Goal: Transaction & Acquisition: Purchase product/service

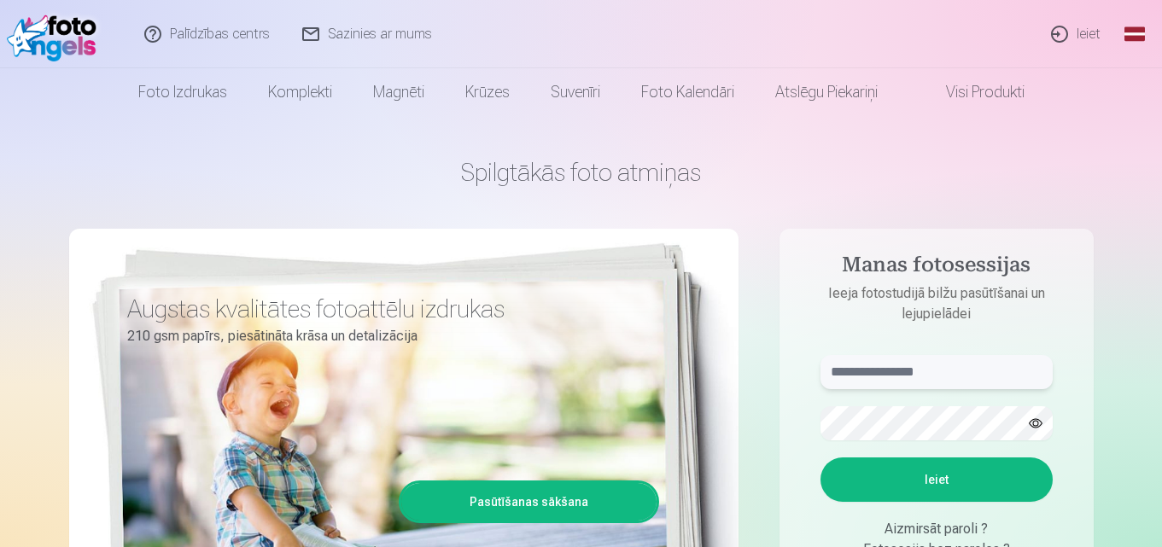
click at [871, 381] on input "text" at bounding box center [937, 372] width 232 height 34
type input "**********"
click at [70, 260] on div "Augstas kvalitātes fotoattēlu izdrukas 210 gsm papīrs, piesātināta krāsa un det…" at bounding box center [403, 464] width 669 height 470
click at [150, 190] on div "**********" at bounding box center [581, 427] width 1025 height 623
click at [946, 476] on button "Ieiet" at bounding box center [937, 480] width 232 height 44
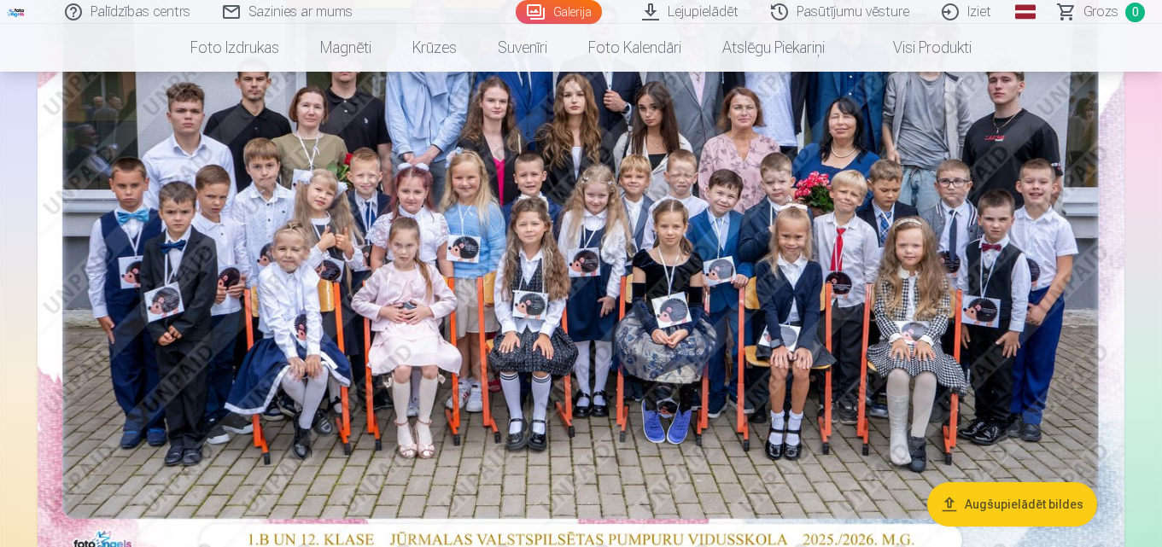
scroll to position [256, 0]
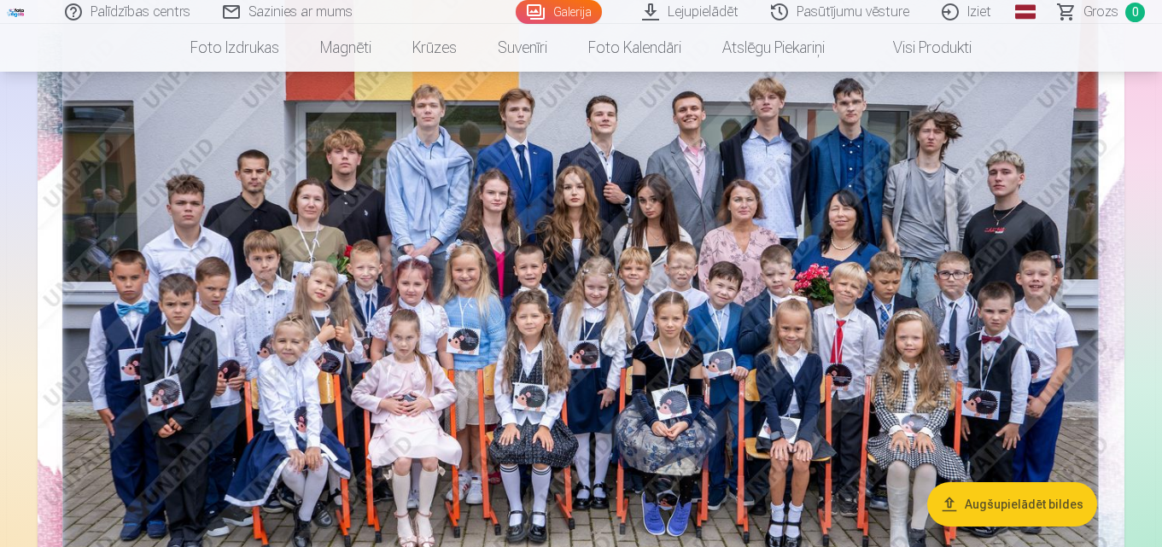
click at [1072, 275] on img at bounding box center [581, 294] width 1087 height 725
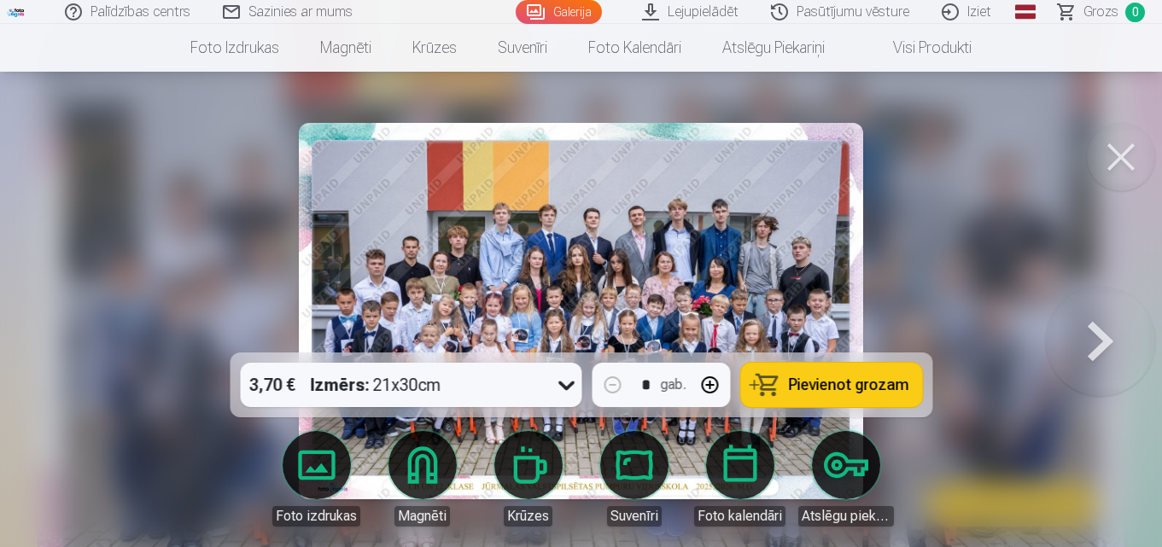
click at [1015, 283] on div at bounding box center [581, 273] width 1162 height 547
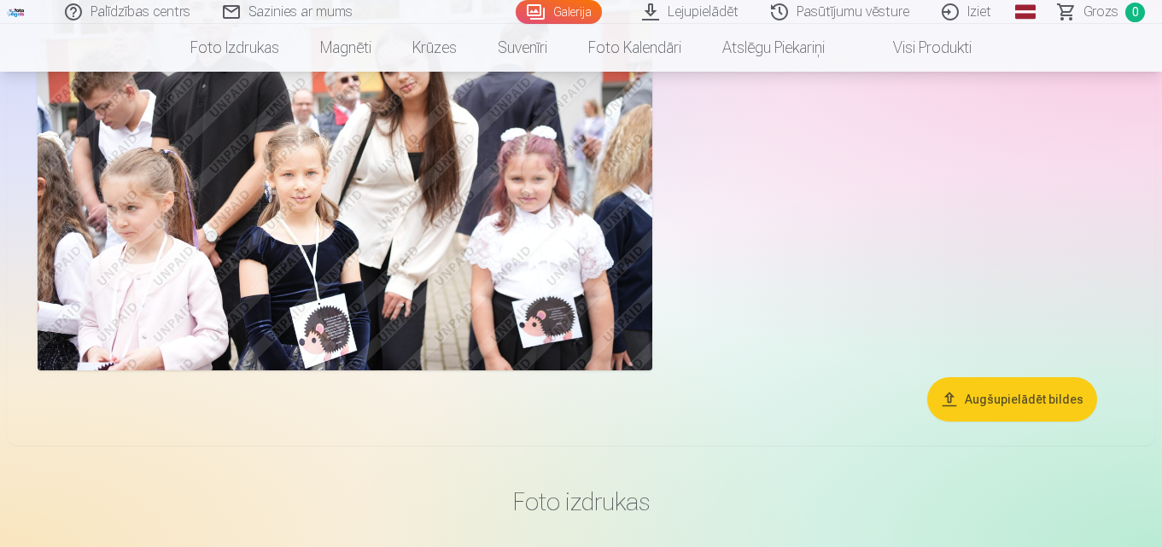
scroll to position [3842, 0]
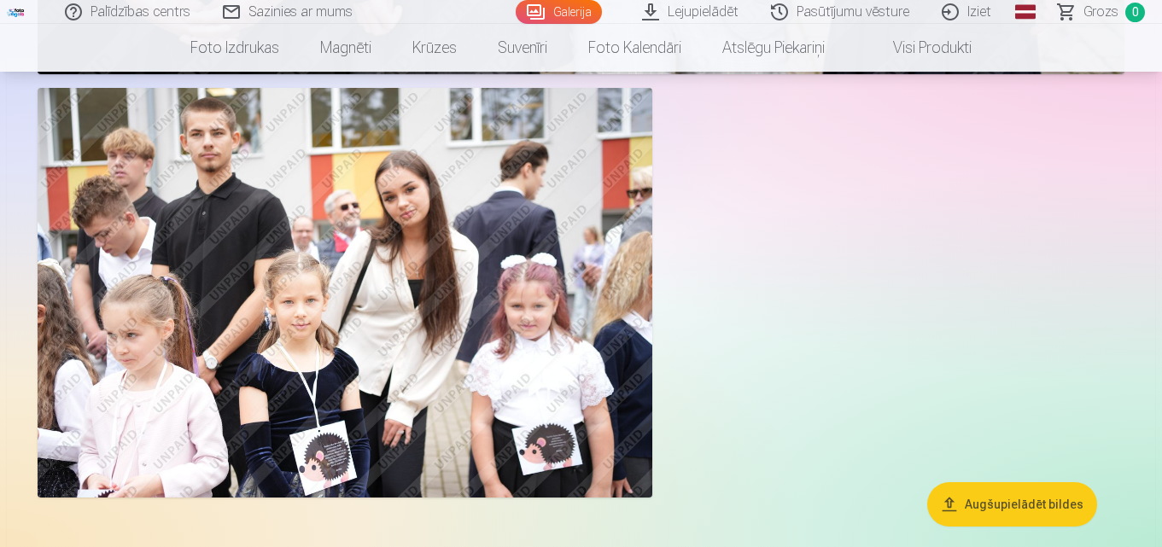
click at [1015, 497] on button "Augšupielādēt bildes" at bounding box center [1012, 504] width 170 height 44
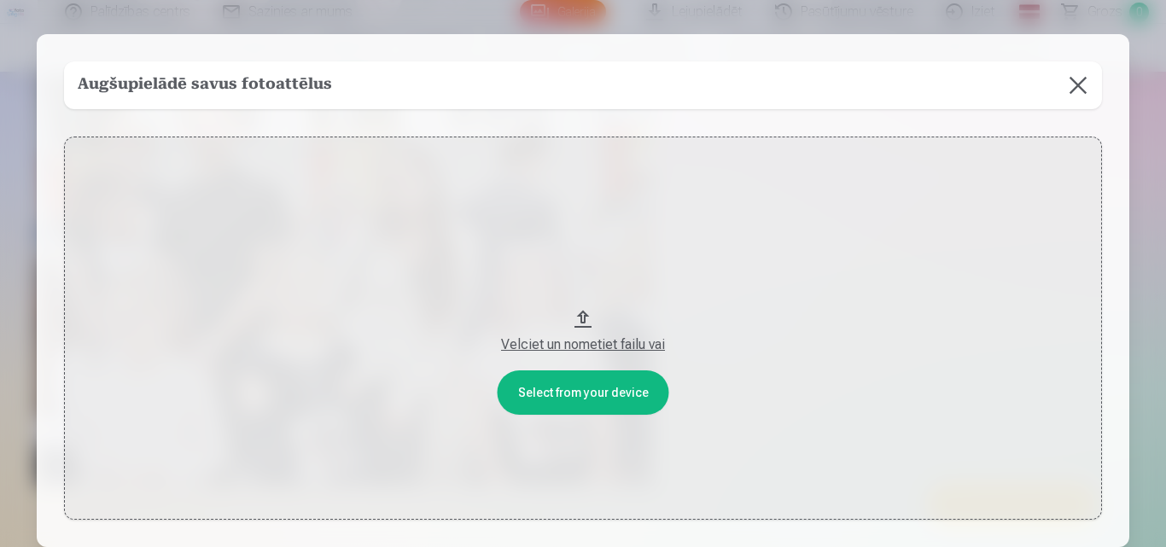
click at [1078, 84] on button at bounding box center [1079, 85] width 48 height 48
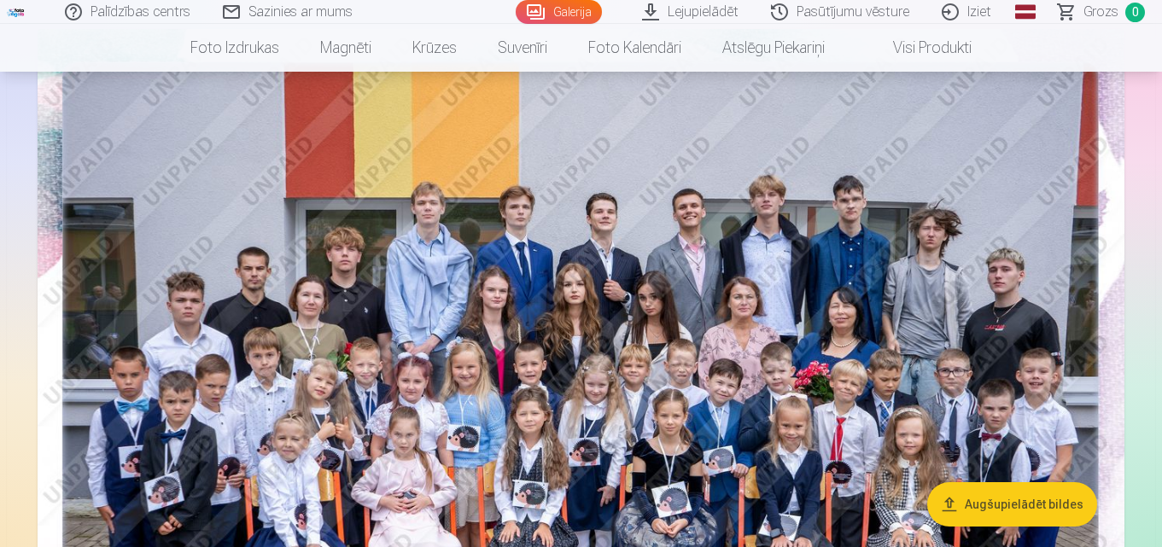
scroll to position [171, 0]
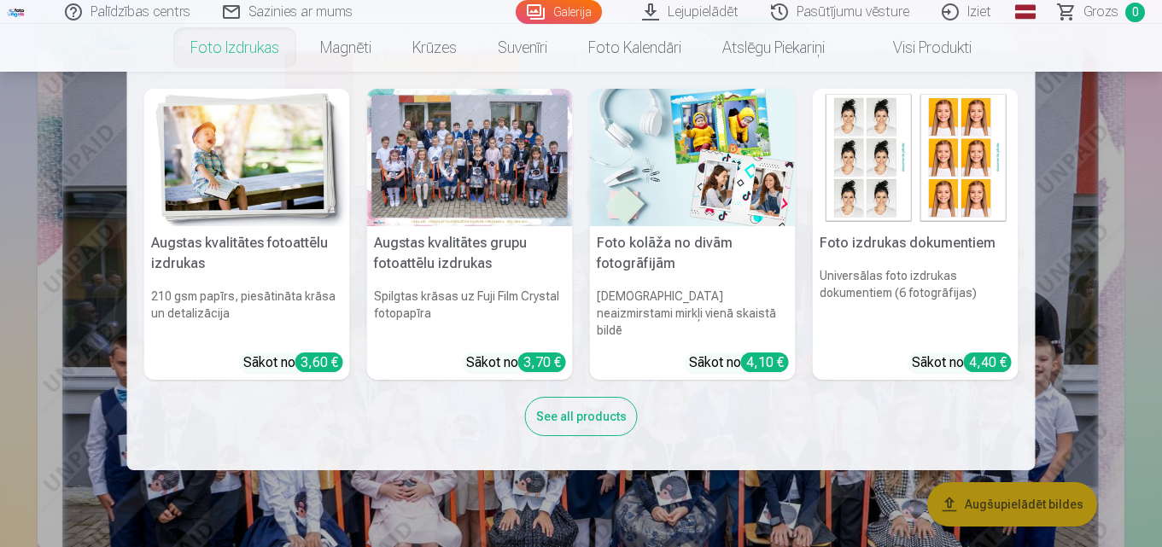
click at [260, 241] on h5 "Augstas kvalitātes fotoattēlu izdrukas" at bounding box center [247, 253] width 206 height 55
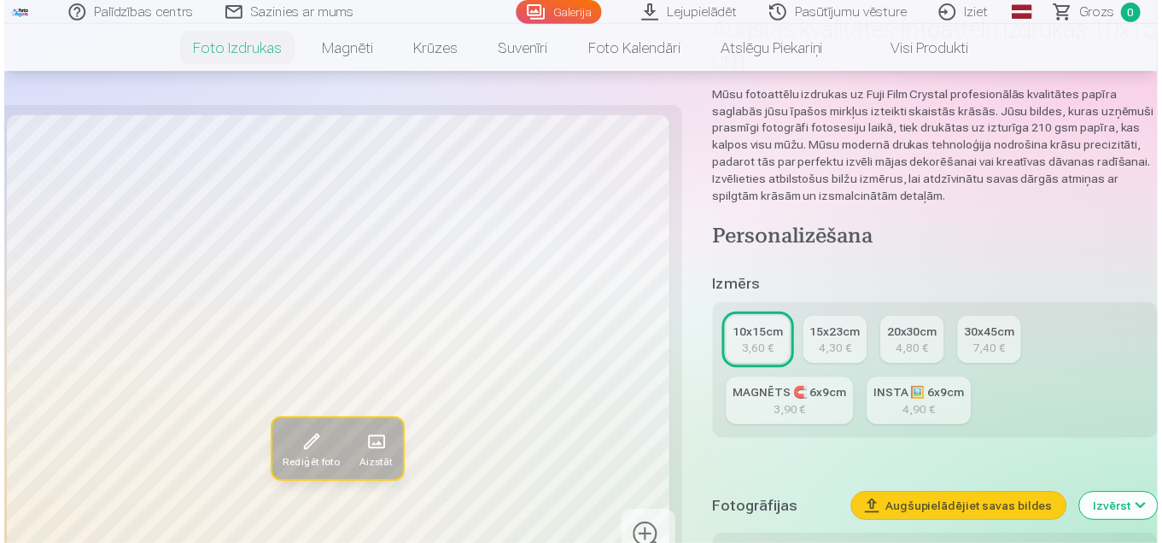
scroll to position [256, 0]
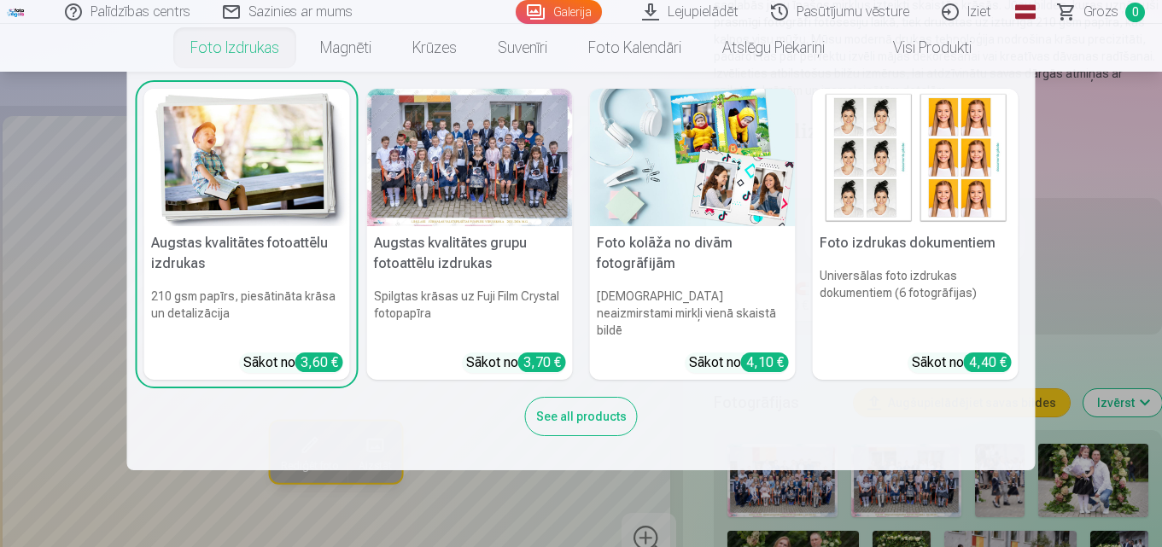
click at [464, 143] on div at bounding box center [470, 157] width 206 height 137
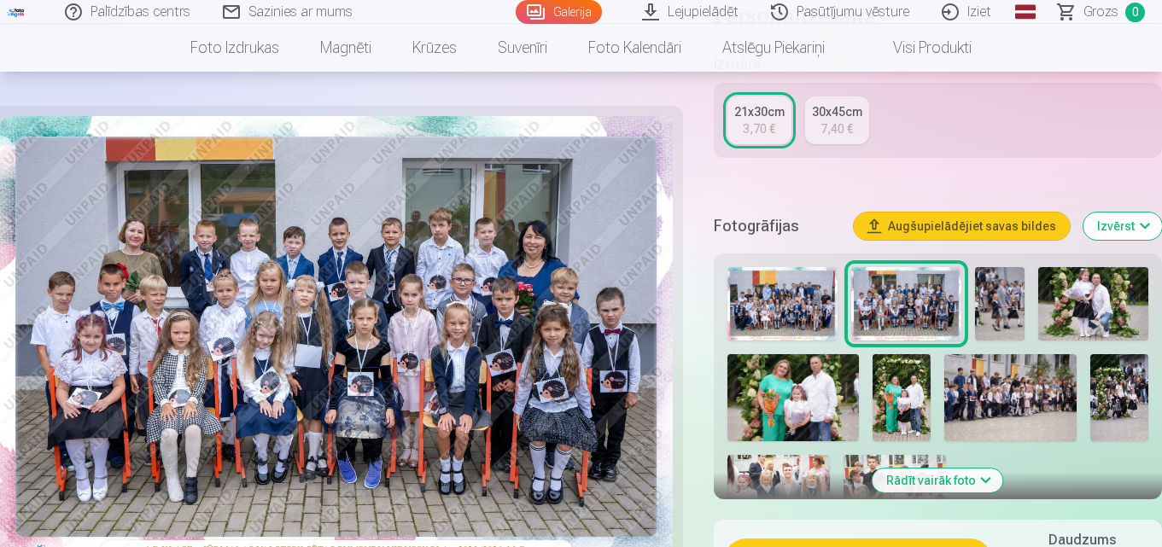
scroll to position [427, 0]
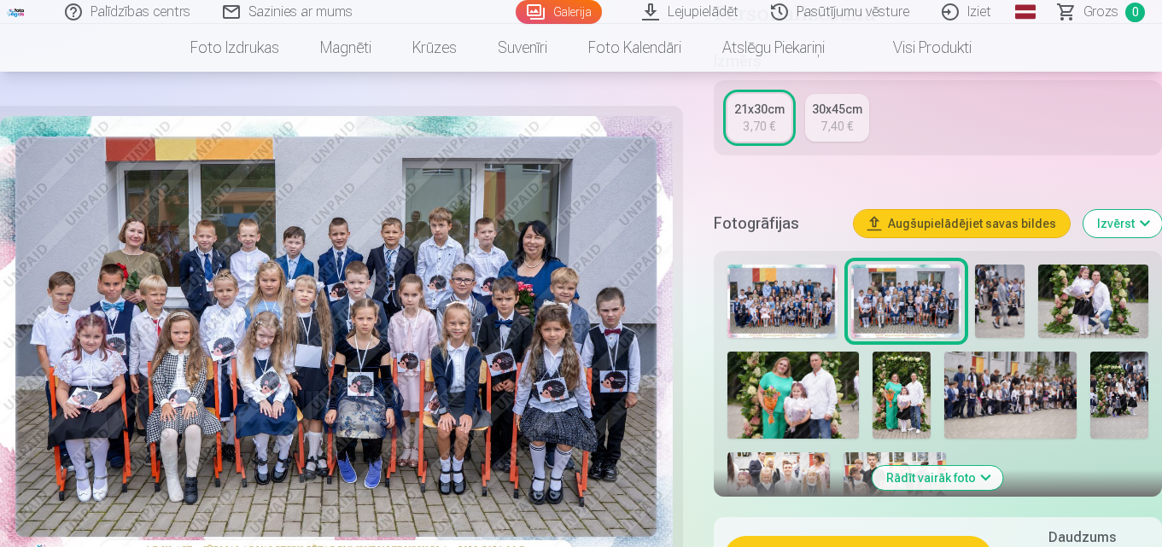
click at [790, 301] on img at bounding box center [782, 301] width 110 height 73
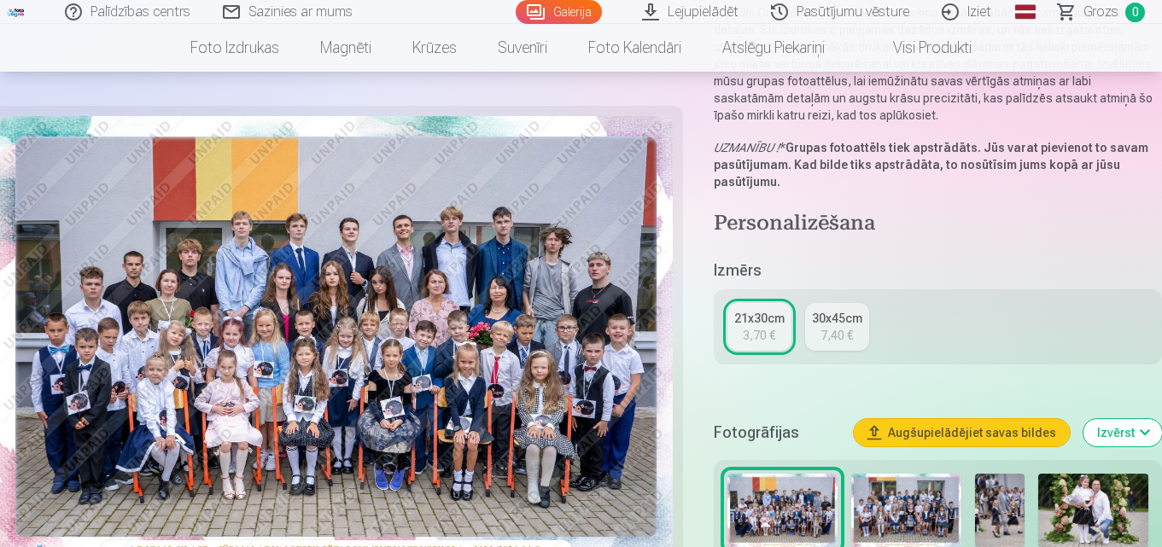
scroll to position [256, 0]
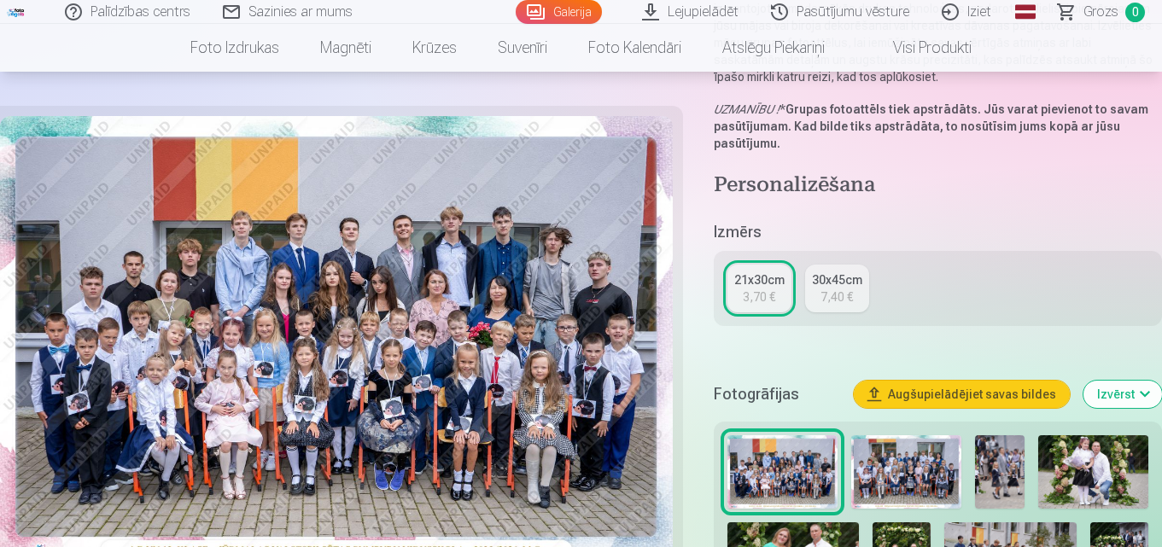
click at [1011, 451] on img at bounding box center [999, 471] width 49 height 73
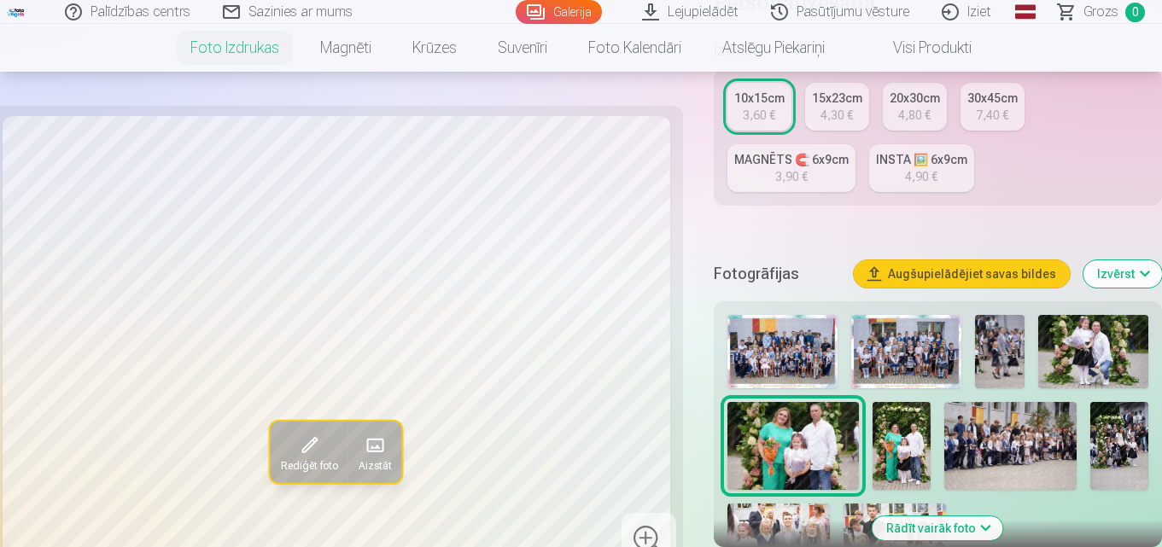
scroll to position [427, 0]
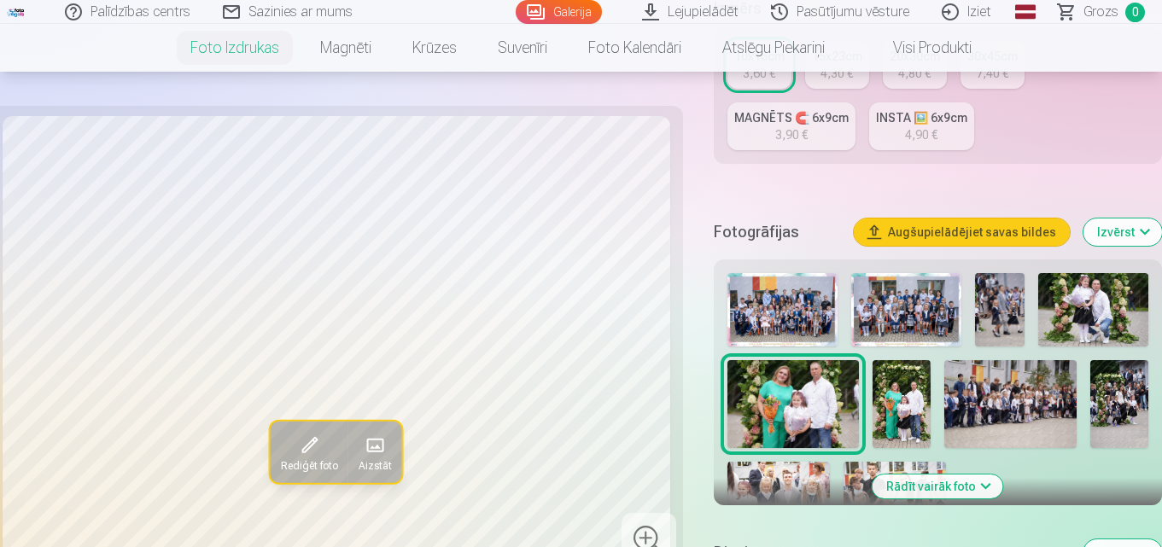
click at [906, 395] on img at bounding box center [902, 404] width 58 height 88
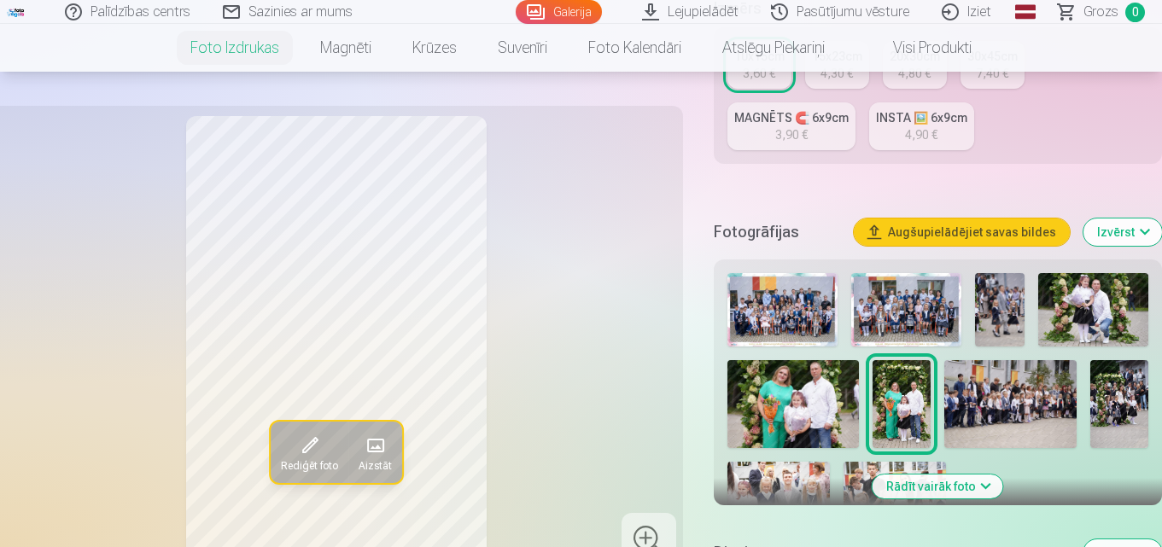
click at [983, 394] on img at bounding box center [1009, 404] width 131 height 88
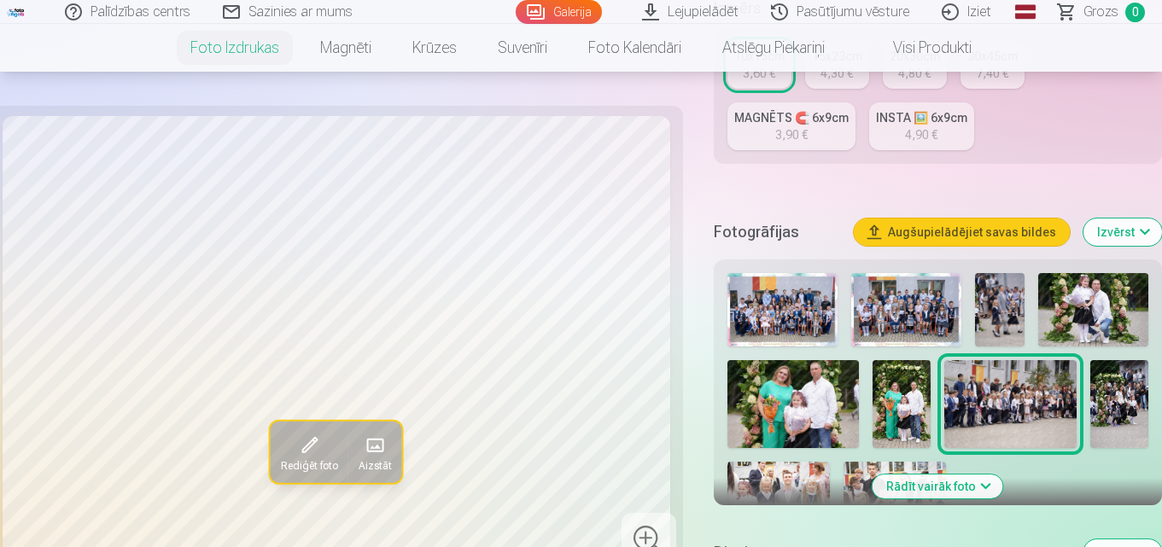
click at [1117, 398] on img at bounding box center [1119, 404] width 58 height 88
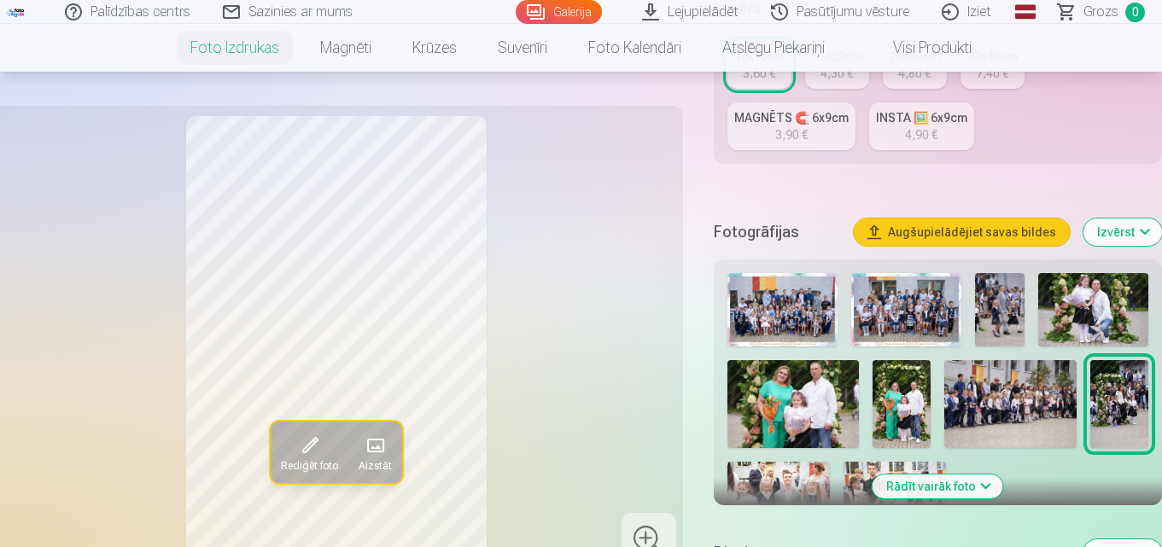
scroll to position [512, 0]
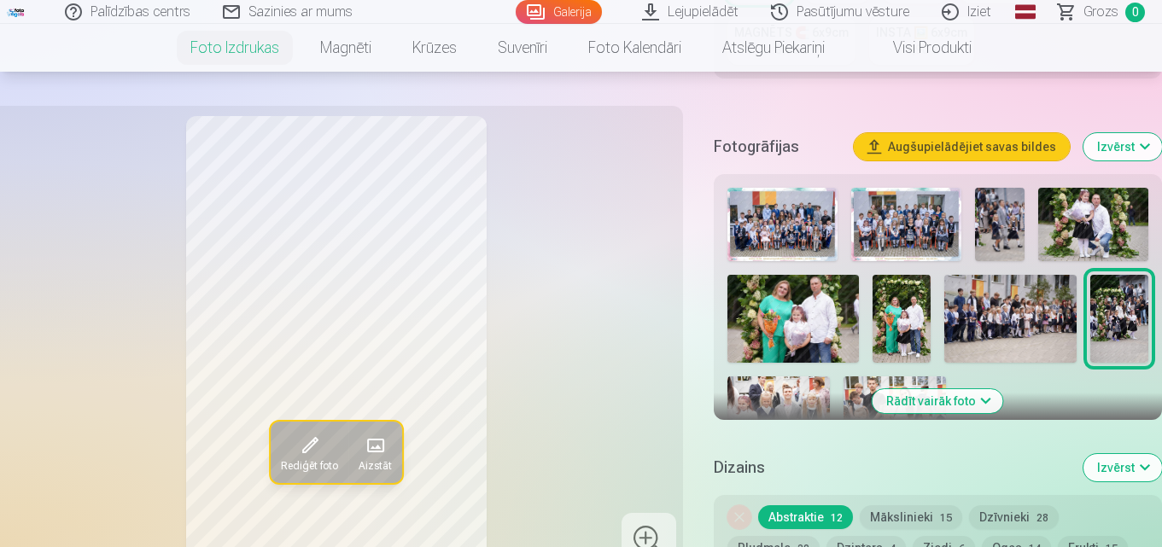
click at [795, 380] on img at bounding box center [778, 411] width 102 height 68
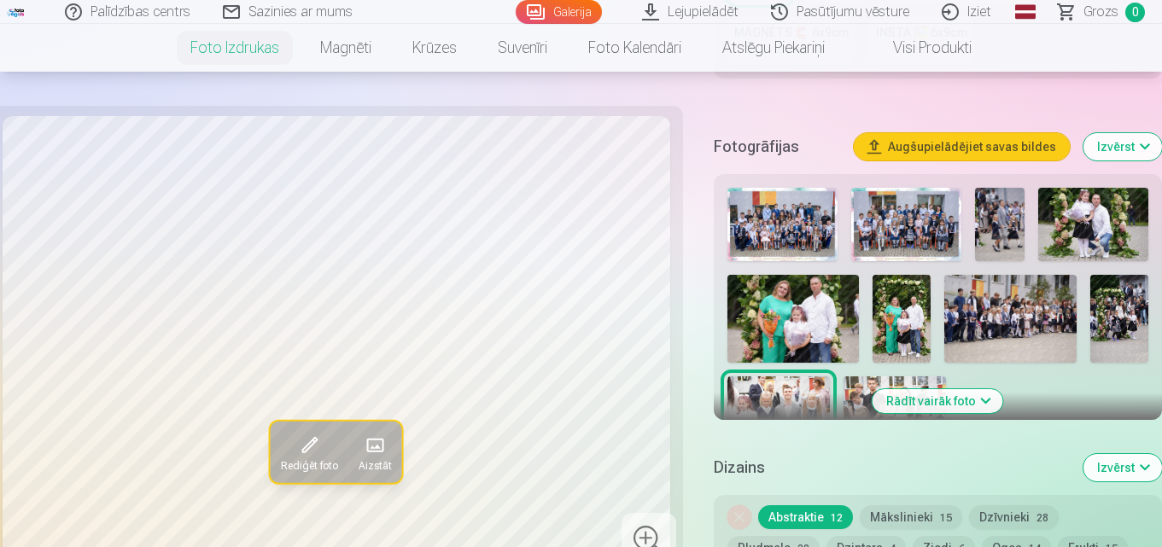
click at [863, 383] on img at bounding box center [895, 411] width 102 height 68
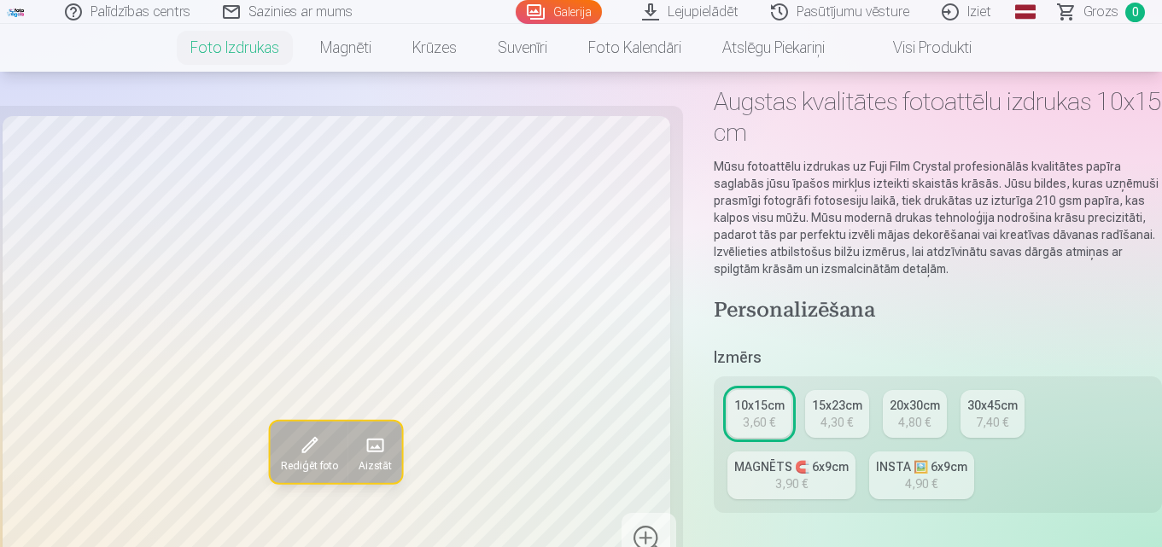
scroll to position [0, 0]
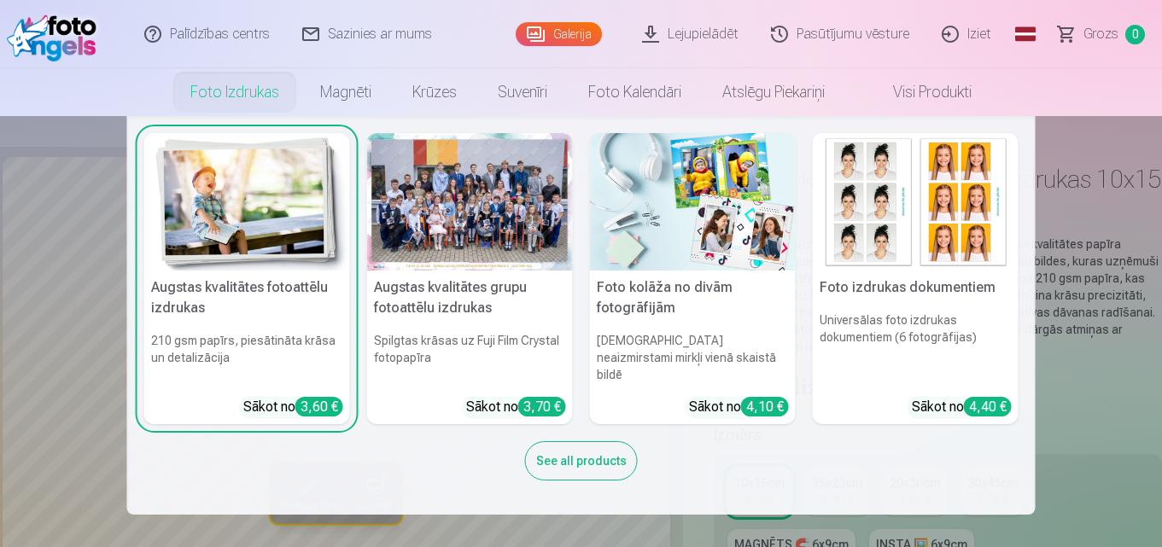
click at [441, 189] on div at bounding box center [470, 201] width 206 height 137
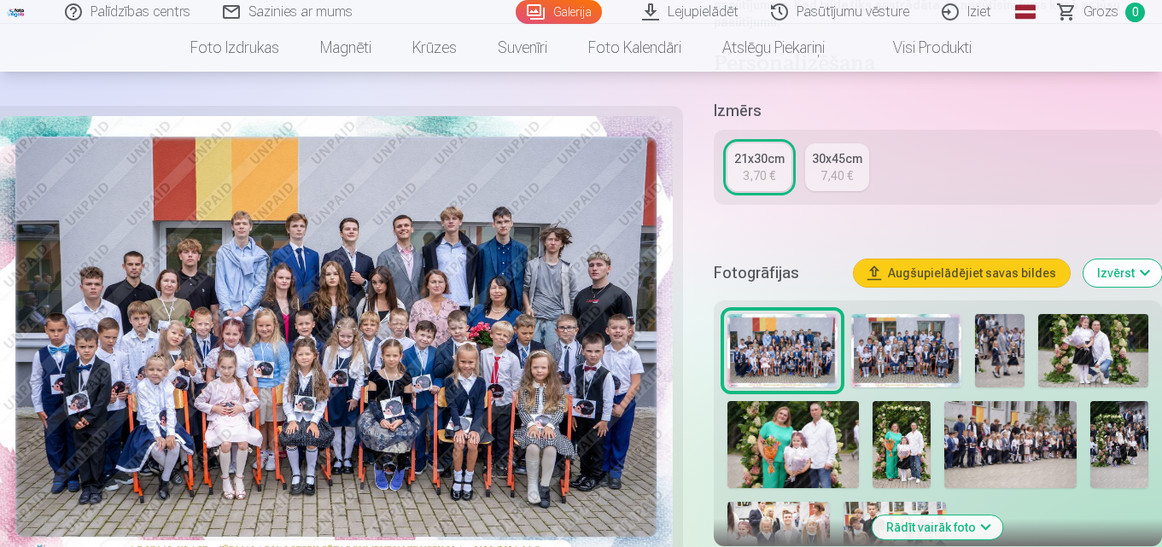
scroll to position [256, 0]
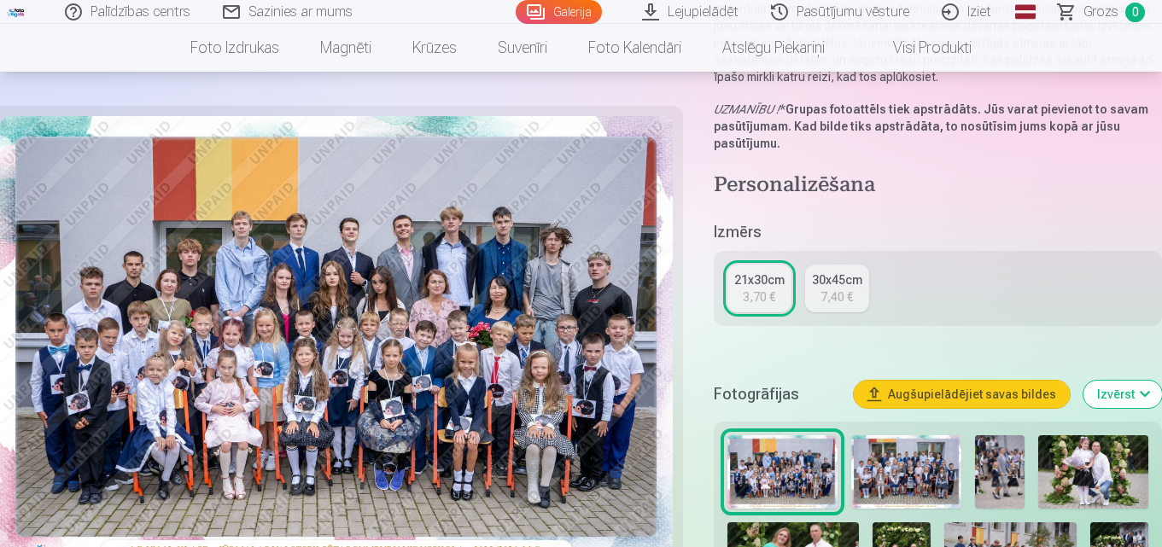
click at [751, 288] on link "21x30cm 3,70 €" at bounding box center [759, 289] width 64 height 48
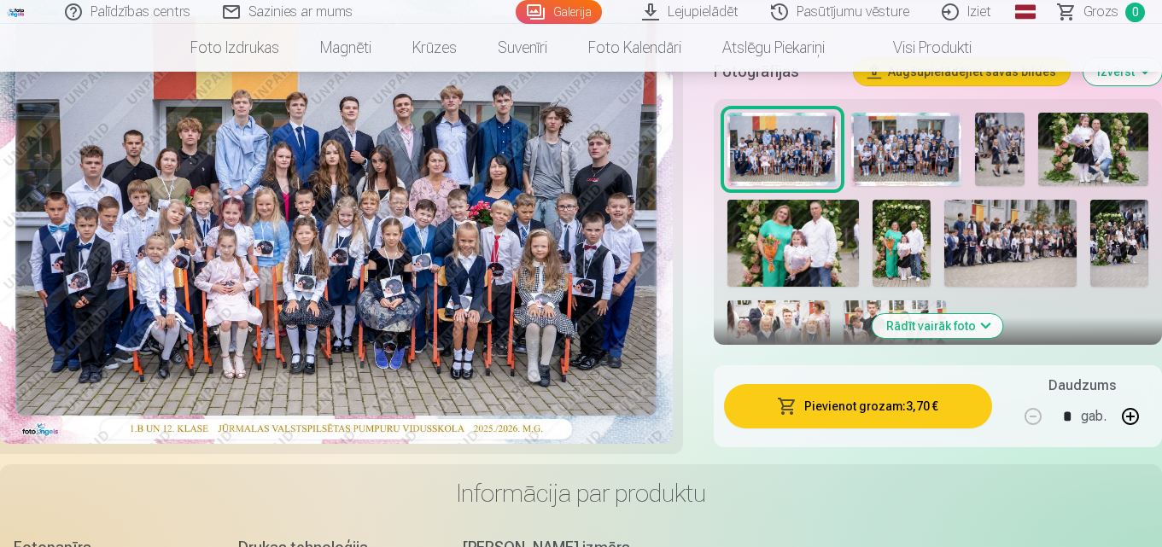
scroll to position [598, 0]
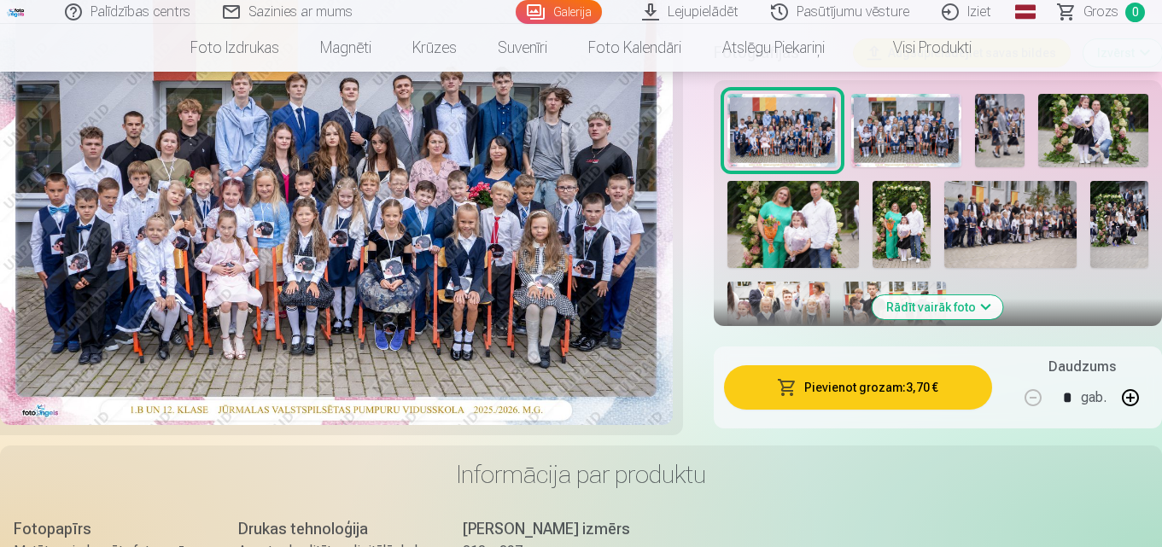
click at [843, 389] on button "Pievienot grozam : 3,70 €" at bounding box center [858, 387] width 268 height 44
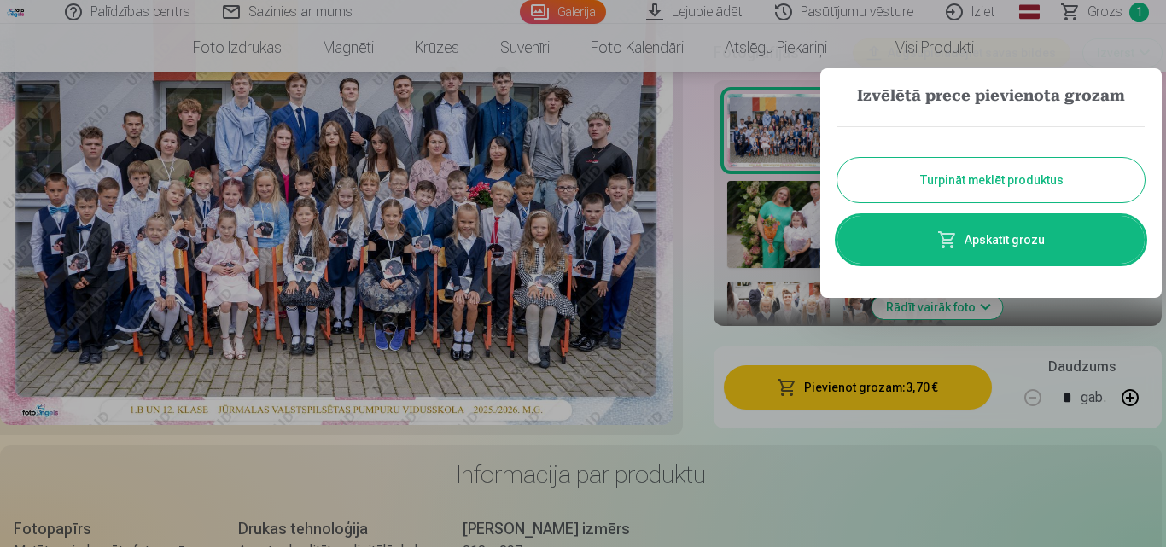
click at [967, 182] on button "Turpināt meklēt produktus" at bounding box center [991, 180] width 307 height 44
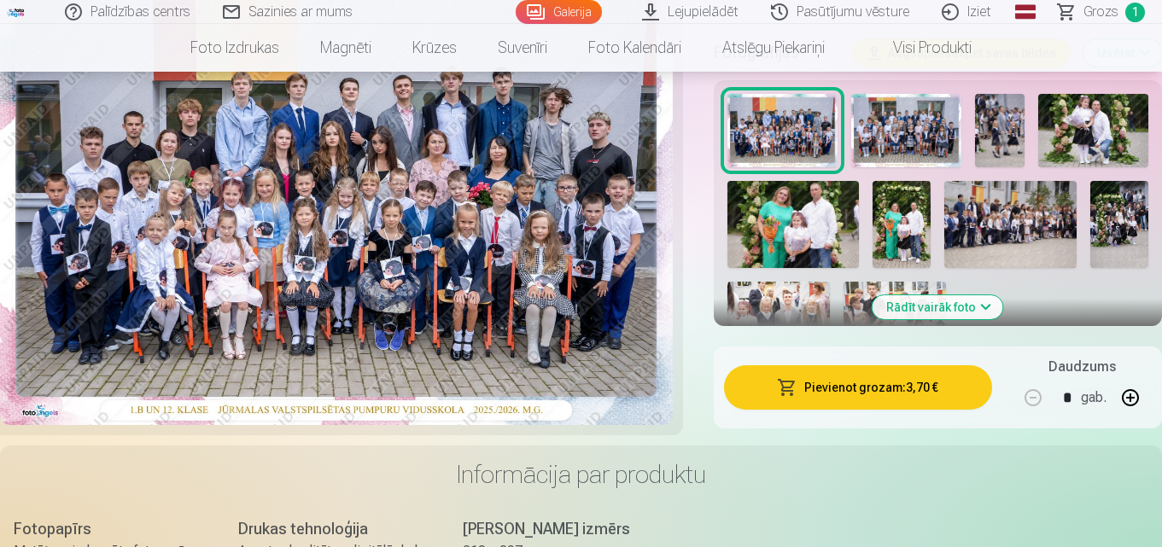
click at [900, 138] on img at bounding box center [906, 130] width 110 height 73
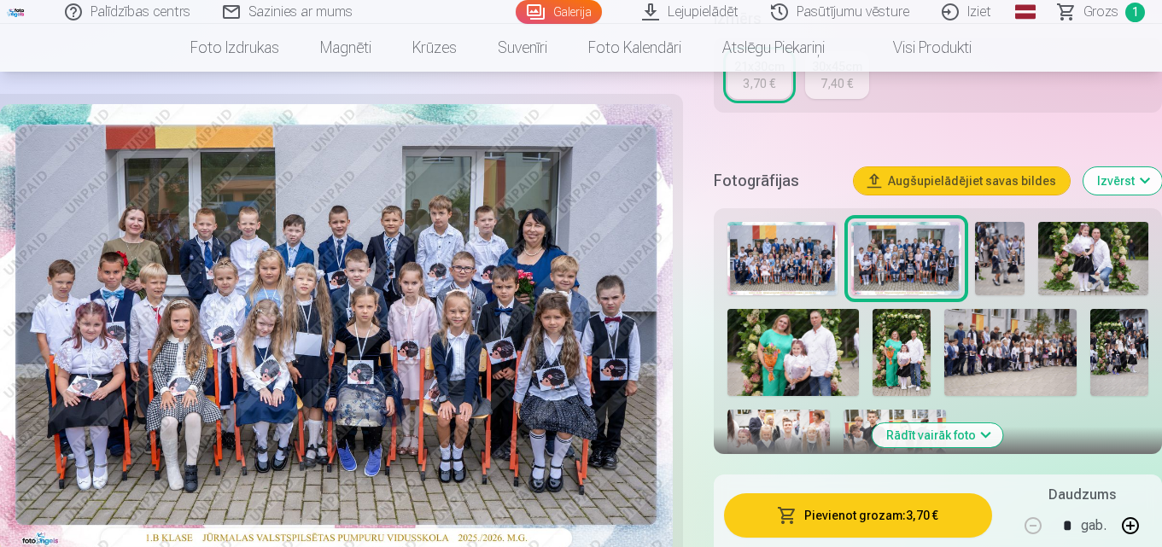
scroll to position [512, 0]
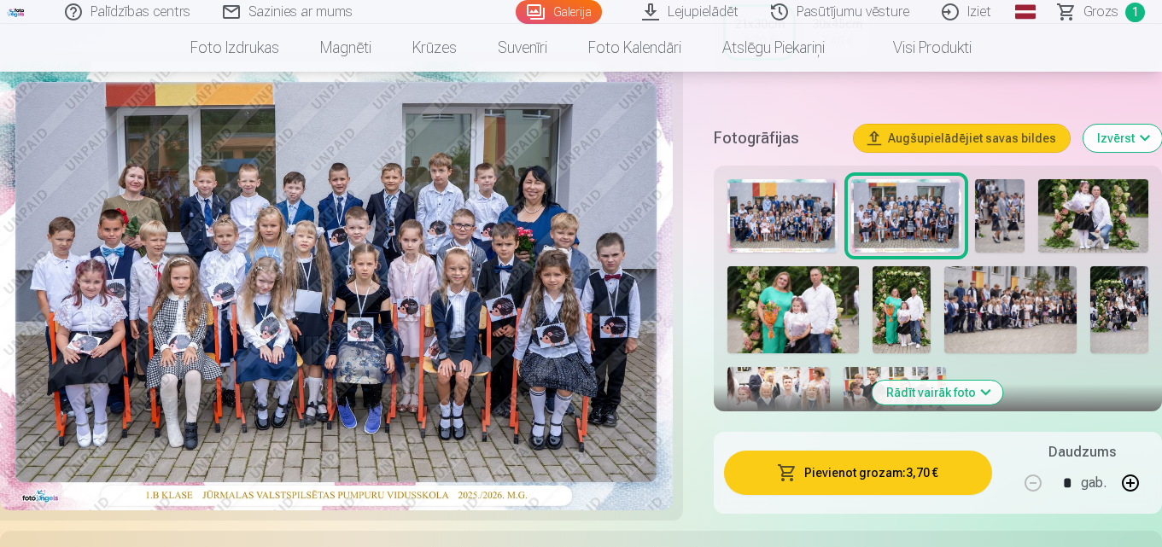
click at [846, 471] on button "Pievienot grozam : 3,70 €" at bounding box center [858, 473] width 268 height 44
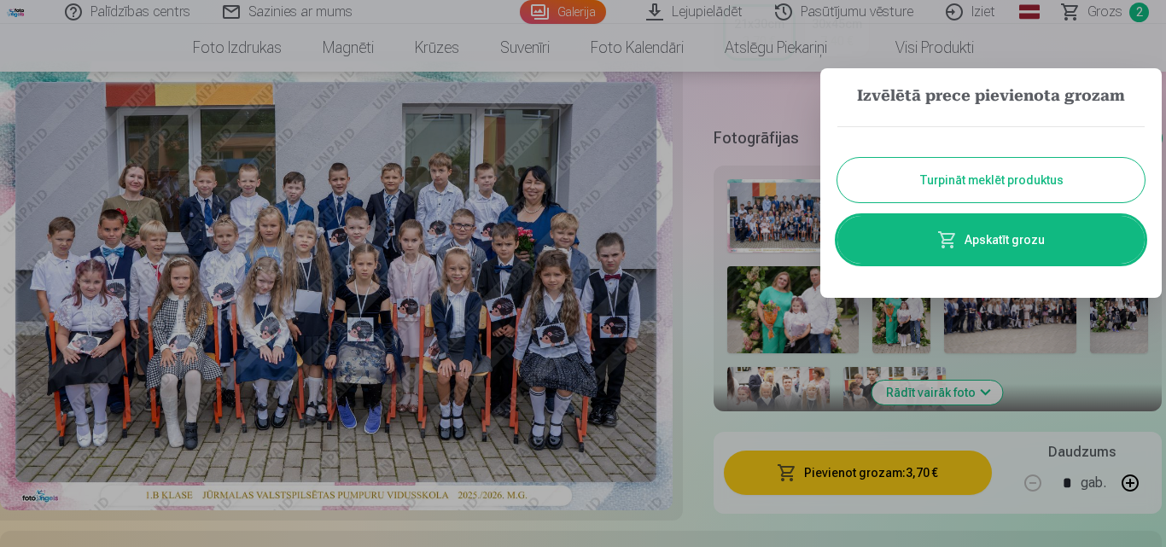
click at [967, 174] on button "Turpināt meklēt produktus" at bounding box center [991, 180] width 307 height 44
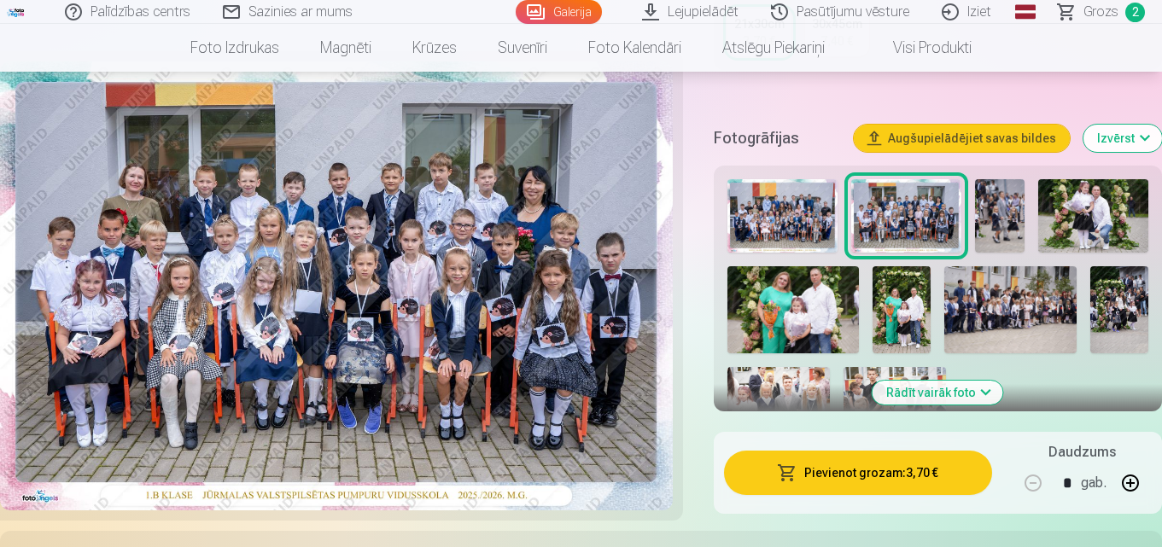
click at [995, 213] on img at bounding box center [999, 215] width 49 height 73
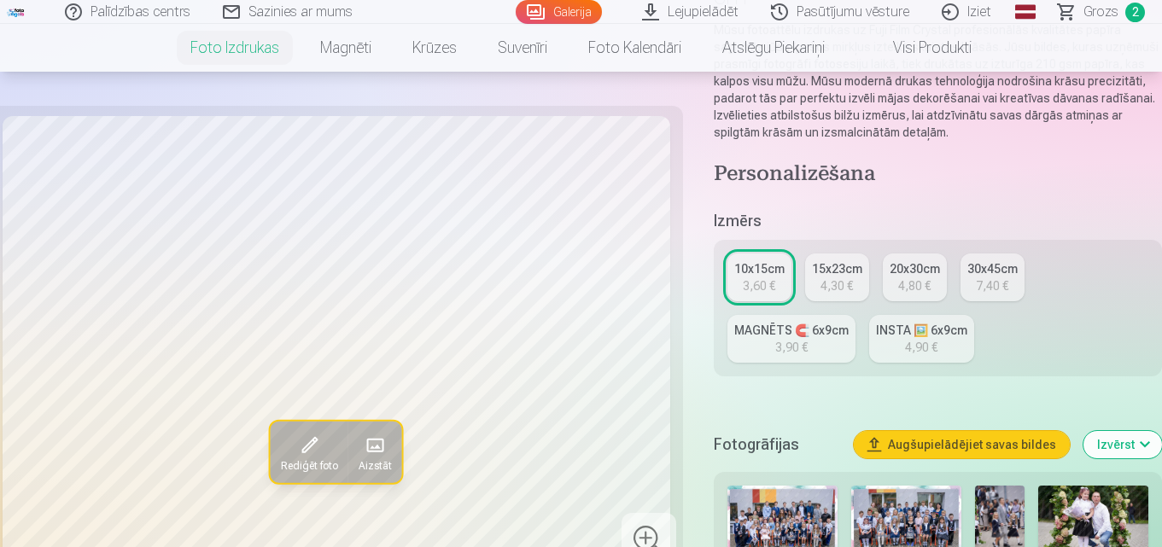
scroll to position [342, 0]
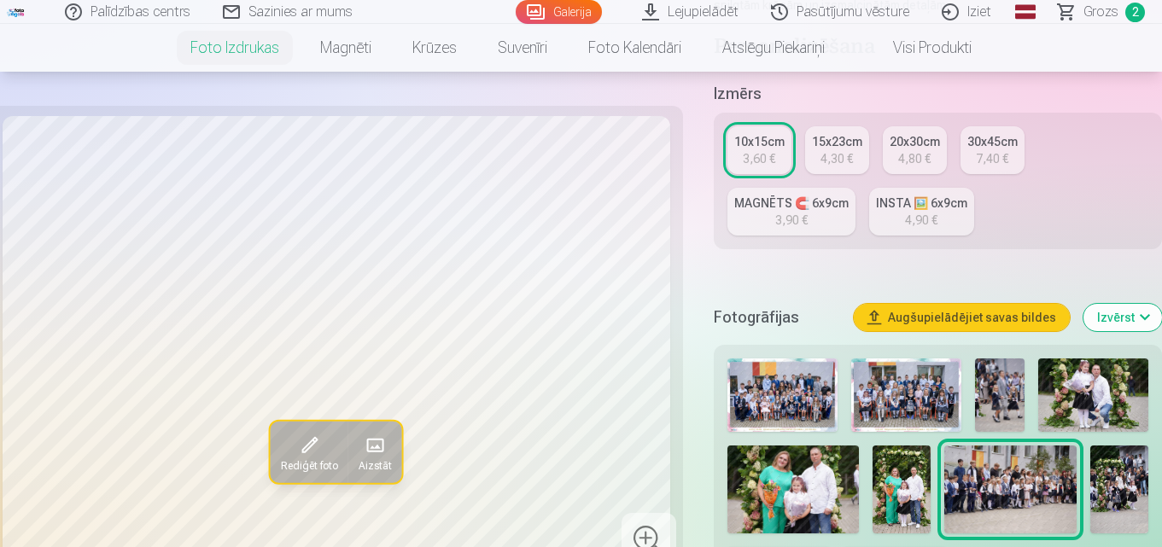
click at [993, 389] on img at bounding box center [999, 395] width 49 height 73
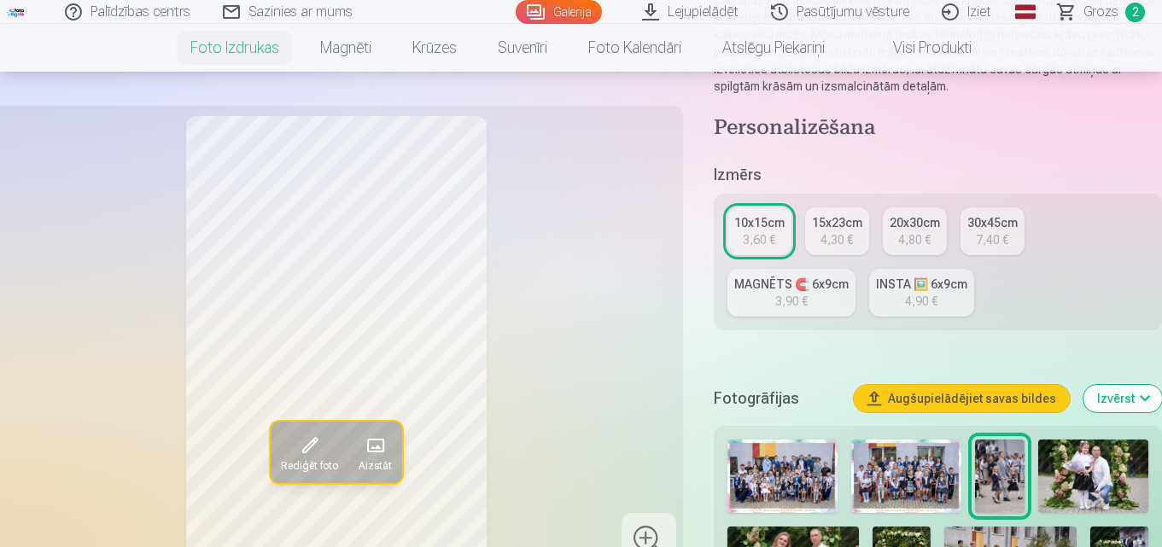
scroll to position [256, 0]
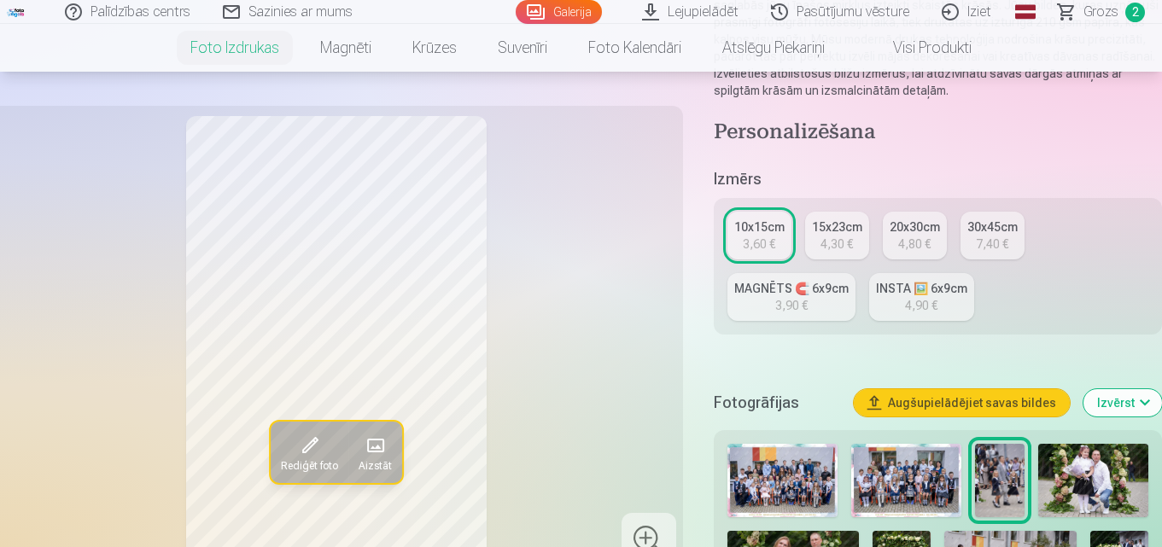
click at [768, 228] on div "10x15cm" at bounding box center [759, 227] width 50 height 17
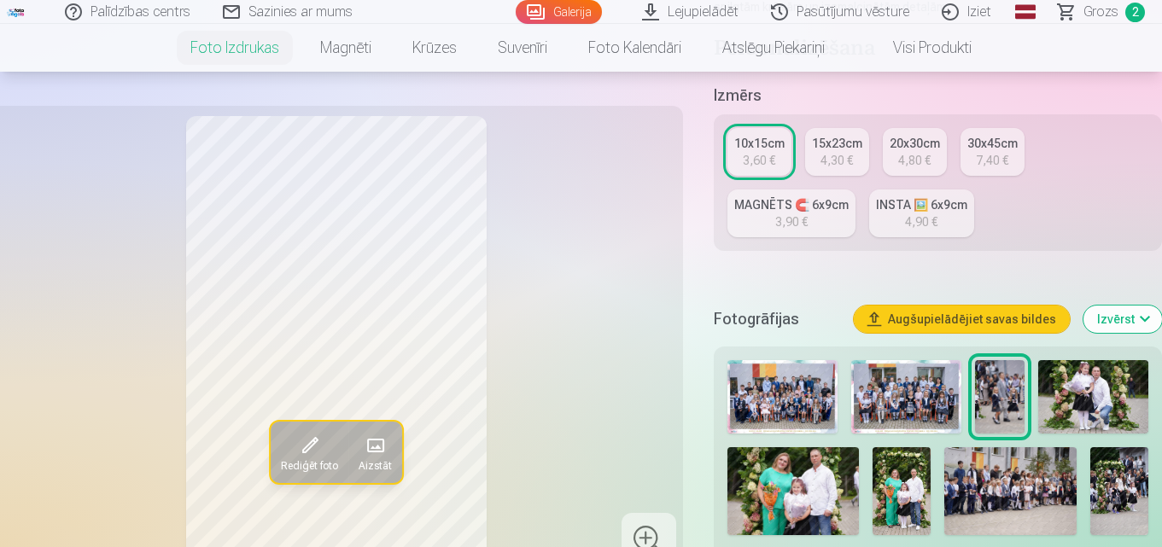
scroll to position [342, 0]
